Goal: Task Accomplishment & Management: Use online tool/utility

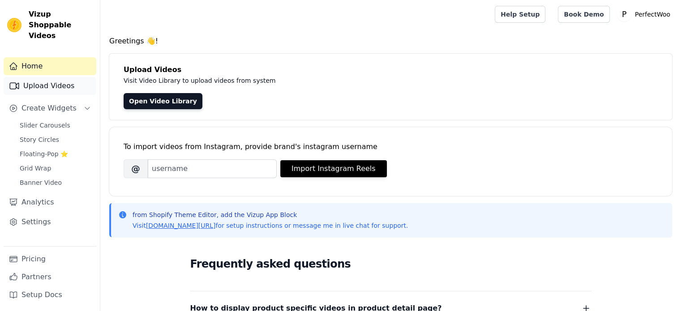
click at [35, 77] on link "Upload Videos" at bounding box center [50, 86] width 93 height 18
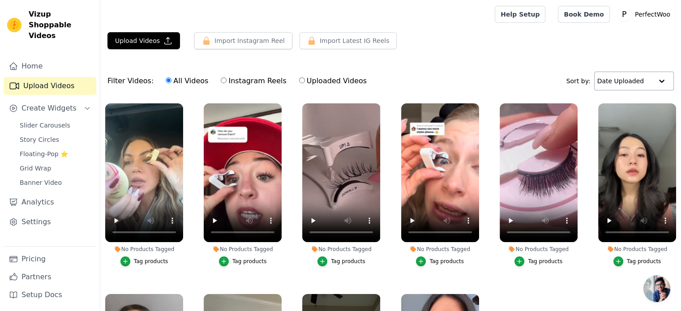
click at [636, 77] on input "text" at bounding box center [626, 81] width 56 height 18
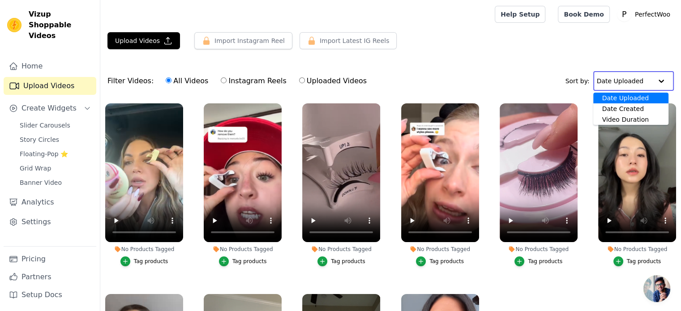
click at [636, 77] on input "text" at bounding box center [625, 81] width 56 height 18
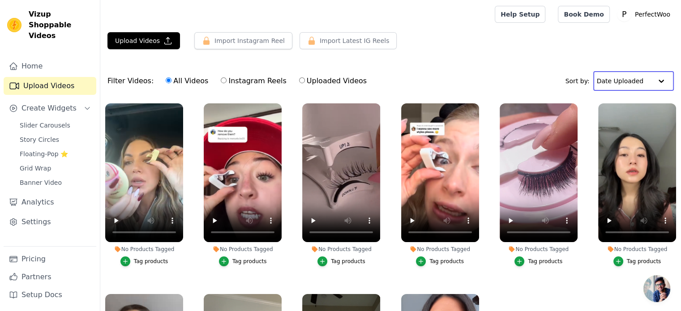
scroll to position [91, 0]
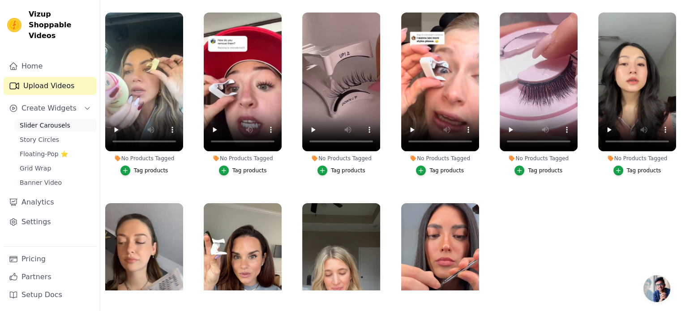
click at [44, 121] on span "Slider Carousels" at bounding box center [45, 125] width 51 height 9
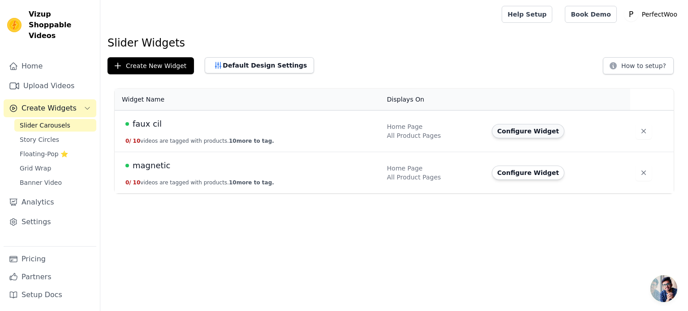
click at [509, 129] on button "Configure Widget" at bounding box center [528, 131] width 73 height 14
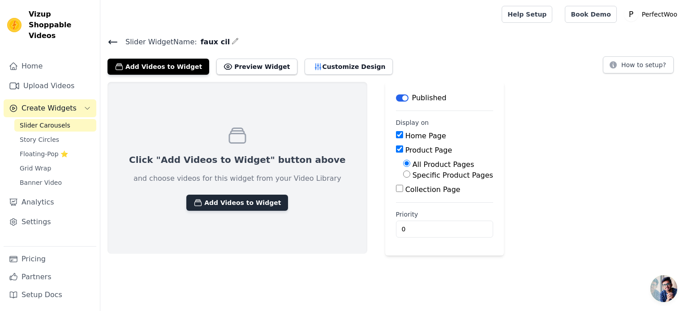
click at [222, 204] on button "Add Videos to Widget" at bounding box center [237, 203] width 102 height 16
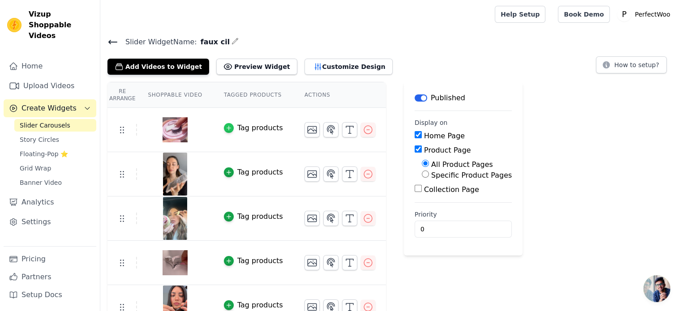
click at [226, 128] on icon "button" at bounding box center [229, 128] width 6 height 6
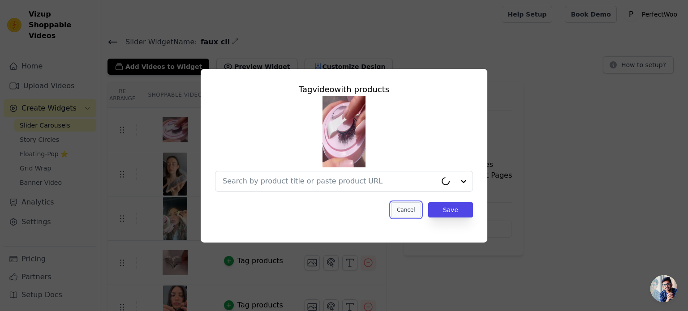
click at [408, 209] on button "Cancel" at bounding box center [406, 209] width 30 height 15
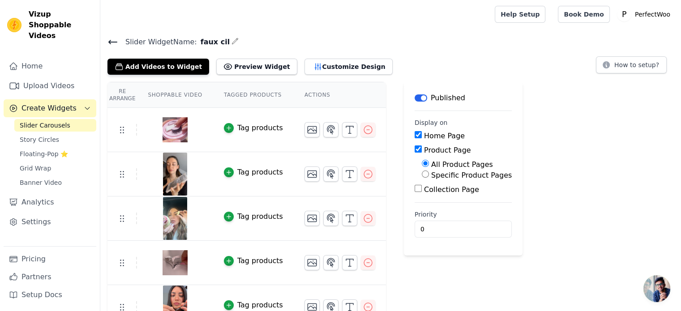
click at [107, 38] on div "Slider Widget Name: faux cil Add Videos to Widget Preview Widget Customize Desi…" at bounding box center [390, 55] width 581 height 39
click at [112, 44] on icon at bounding box center [113, 42] width 11 height 11
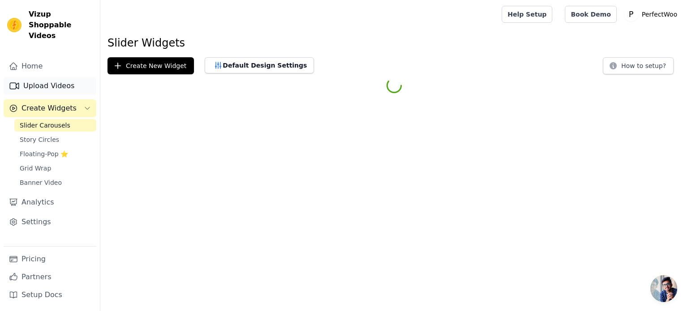
click at [49, 77] on link "Upload Videos" at bounding box center [50, 86] width 93 height 18
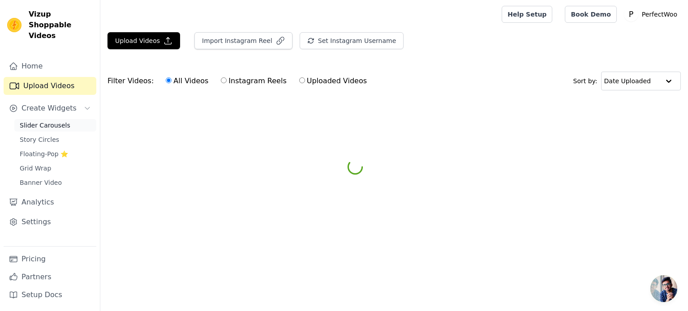
click at [52, 121] on span "Slider Carousels" at bounding box center [45, 125] width 51 height 9
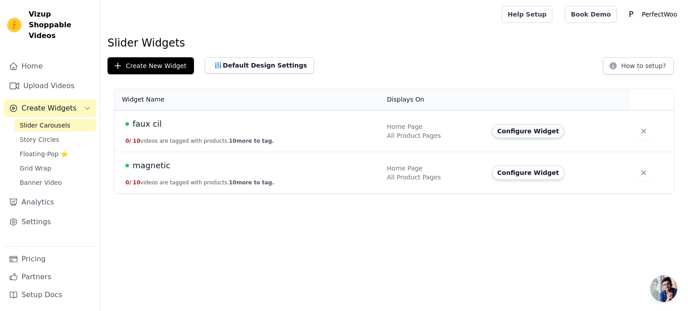
click at [507, 131] on button "Configure Widget" at bounding box center [528, 131] width 73 height 14
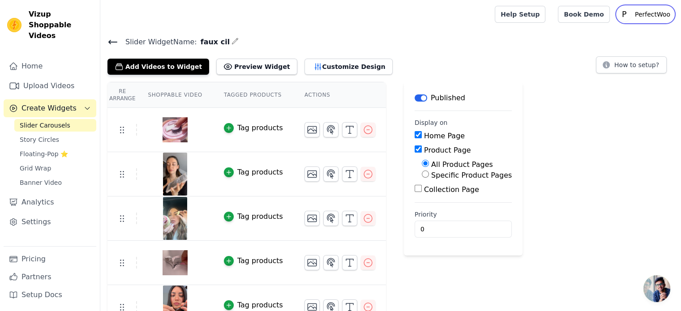
click at [662, 13] on p "PerfectWoo" at bounding box center [653, 14] width 43 height 16
click at [24, 57] on link "Home" at bounding box center [50, 66] width 93 height 18
